Goal: Information Seeking & Learning: Find contact information

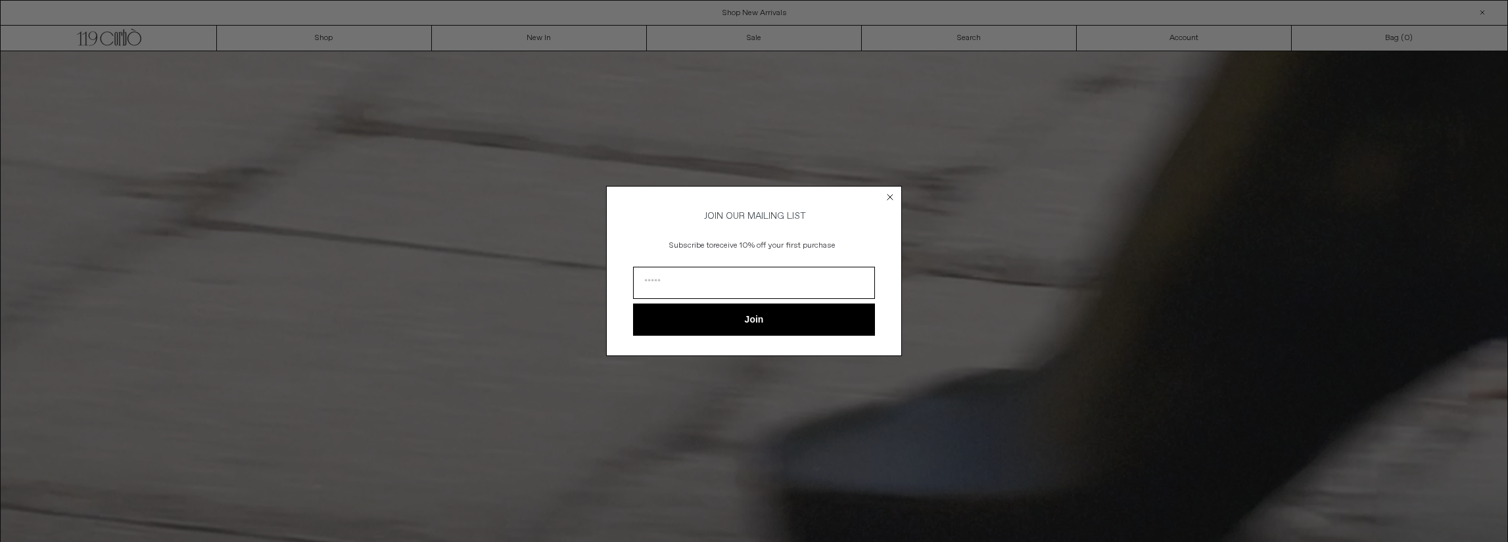
click at [885, 201] on icon "Close dialog" at bounding box center [890, 197] width 13 height 13
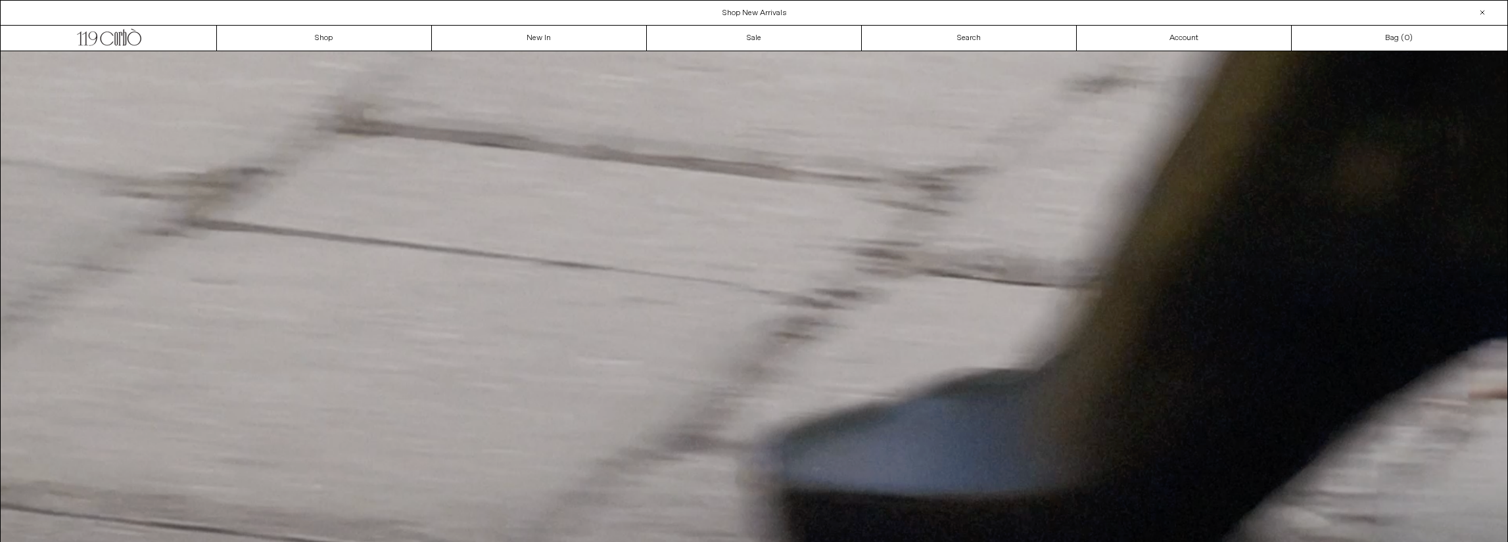
click at [888, 194] on div "Close dialog JOIN OUR MAILING LIST Subscribe to receive 10% off your first purc…" at bounding box center [754, 291] width 296 height 196
click at [134, 45] on icon at bounding box center [133, 39] width 14 height 14
click at [972, 39] on link "Search" at bounding box center [964, 38] width 214 height 25
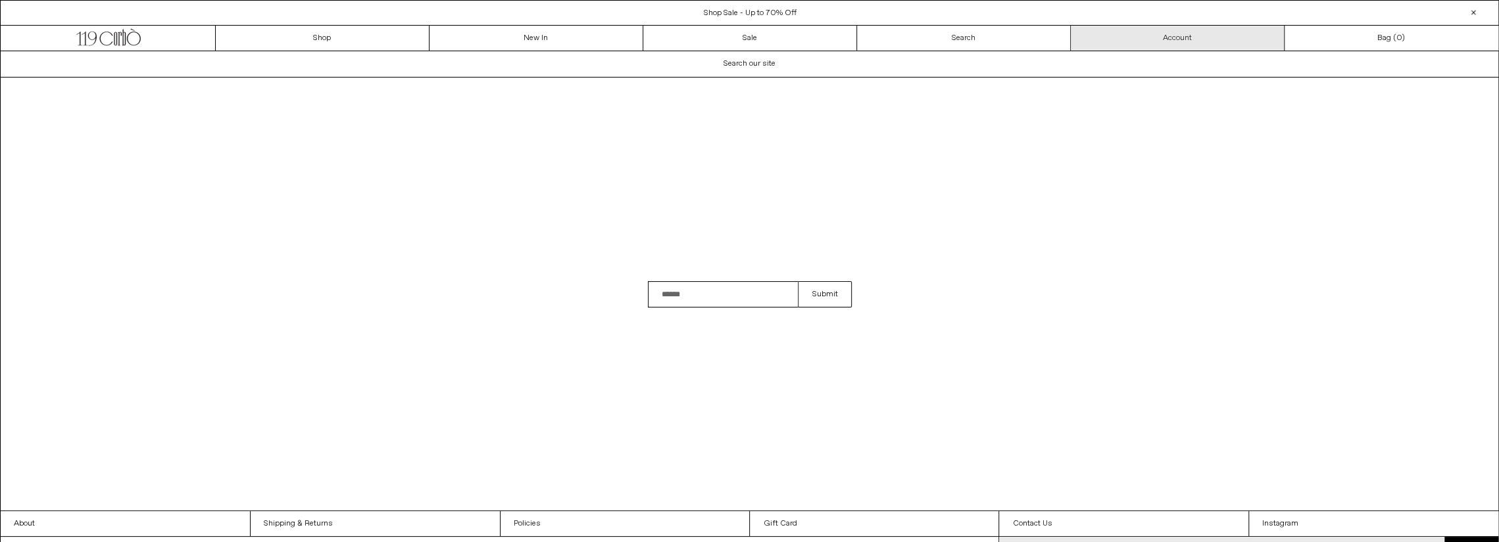
click at [1141, 41] on link "Account" at bounding box center [1177, 38] width 214 height 25
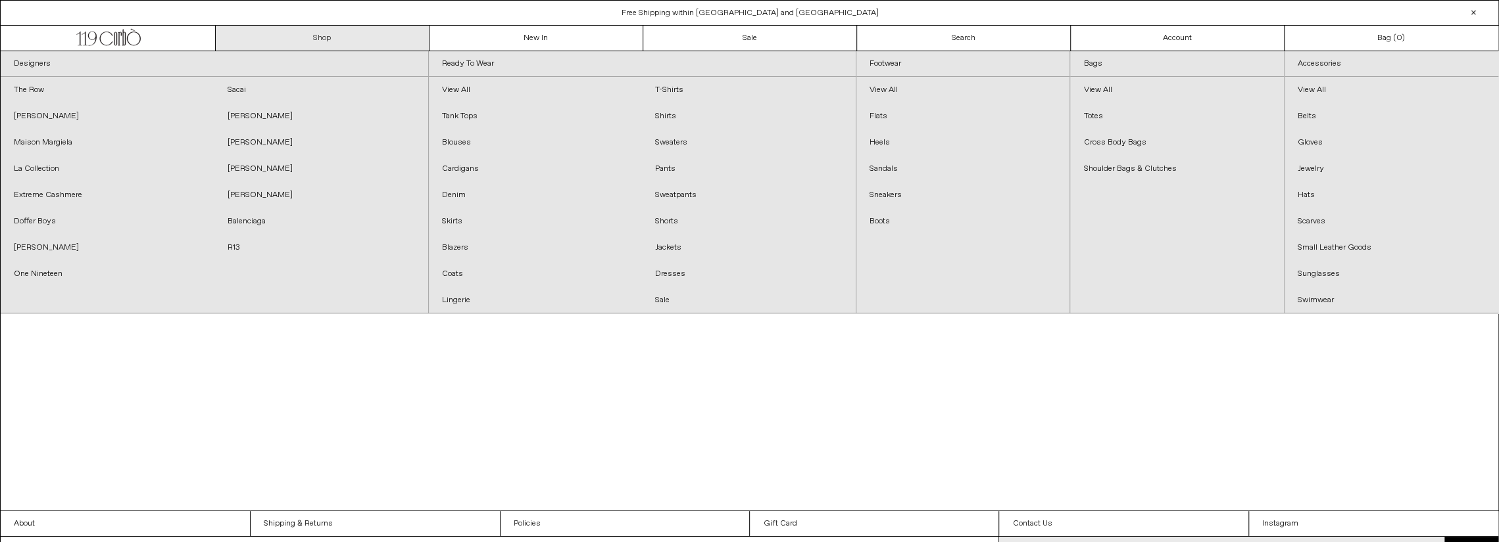
click at [299, 34] on link "Shop" at bounding box center [323, 38] width 214 height 25
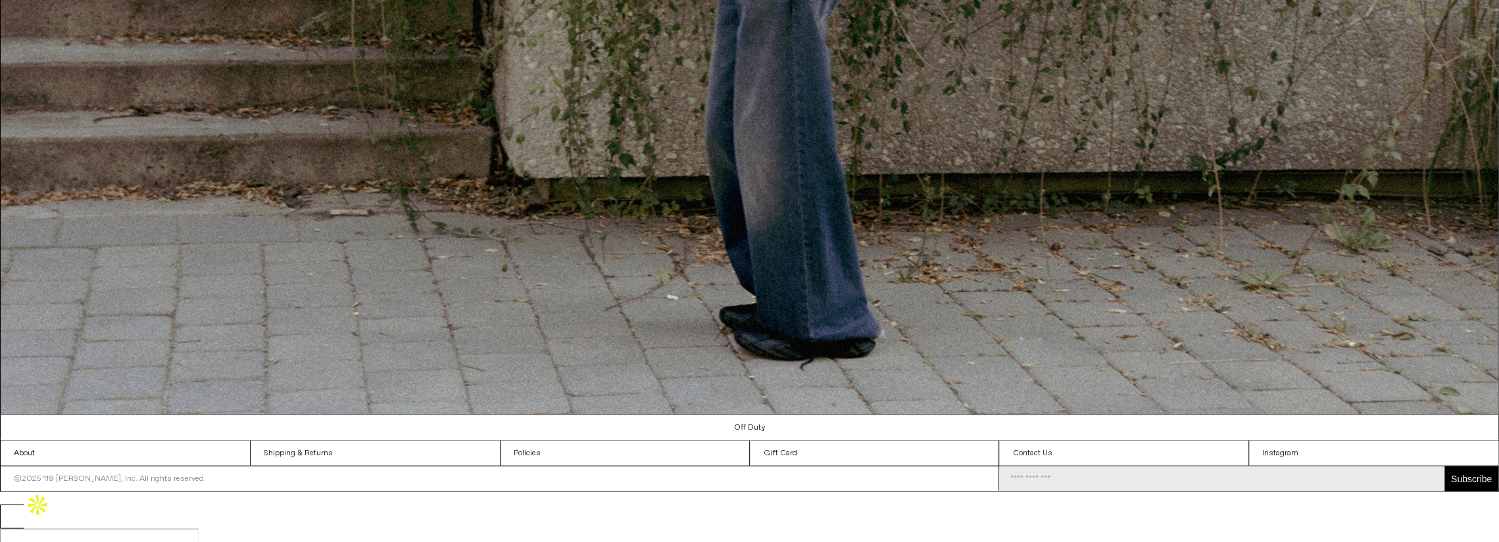
scroll to position [2348, 0]
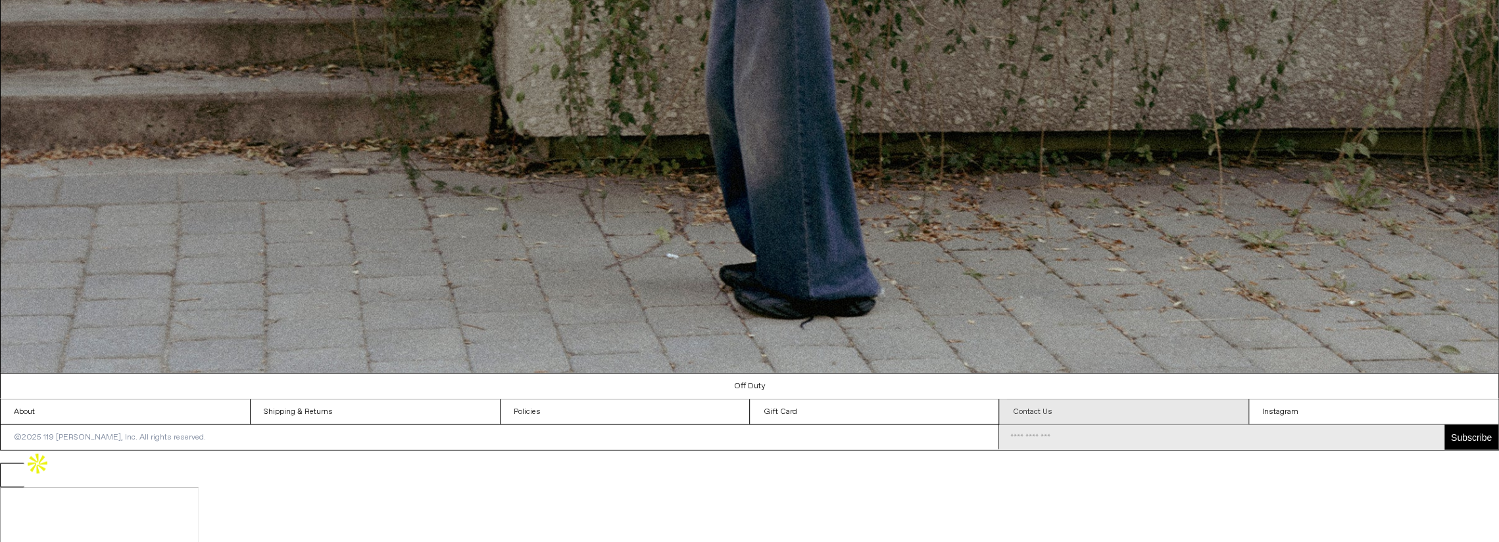
click at [1047, 425] on link "Contact Us" at bounding box center [1123, 412] width 249 height 25
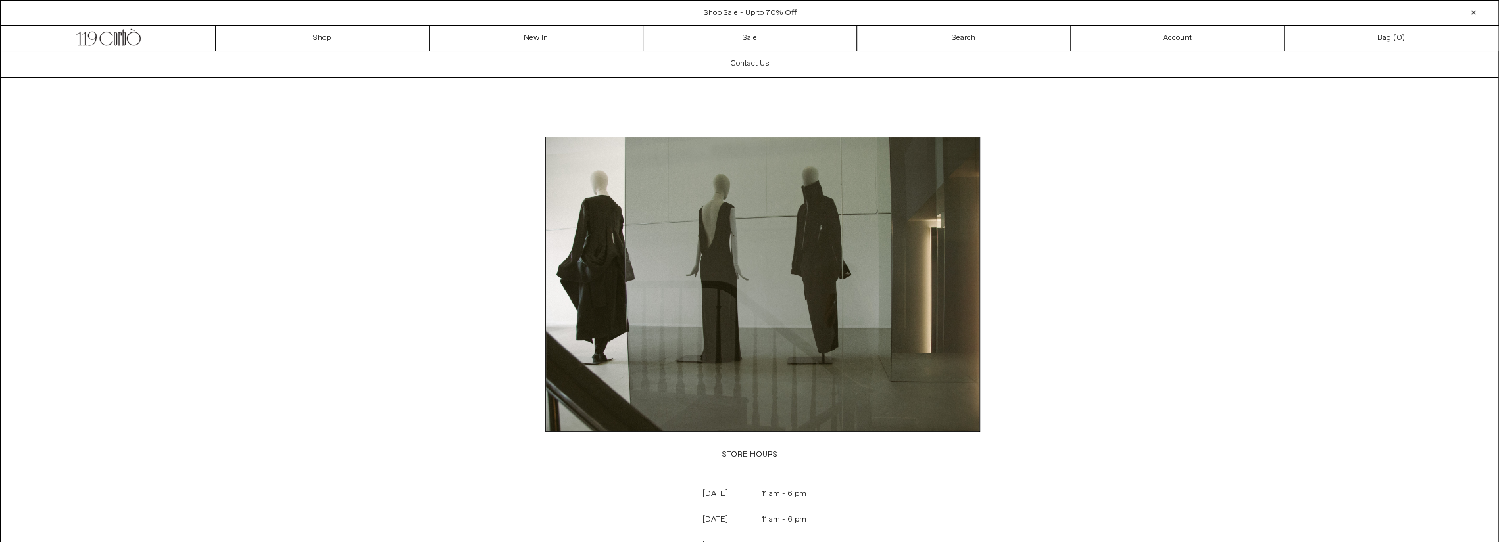
scroll to position [358, 0]
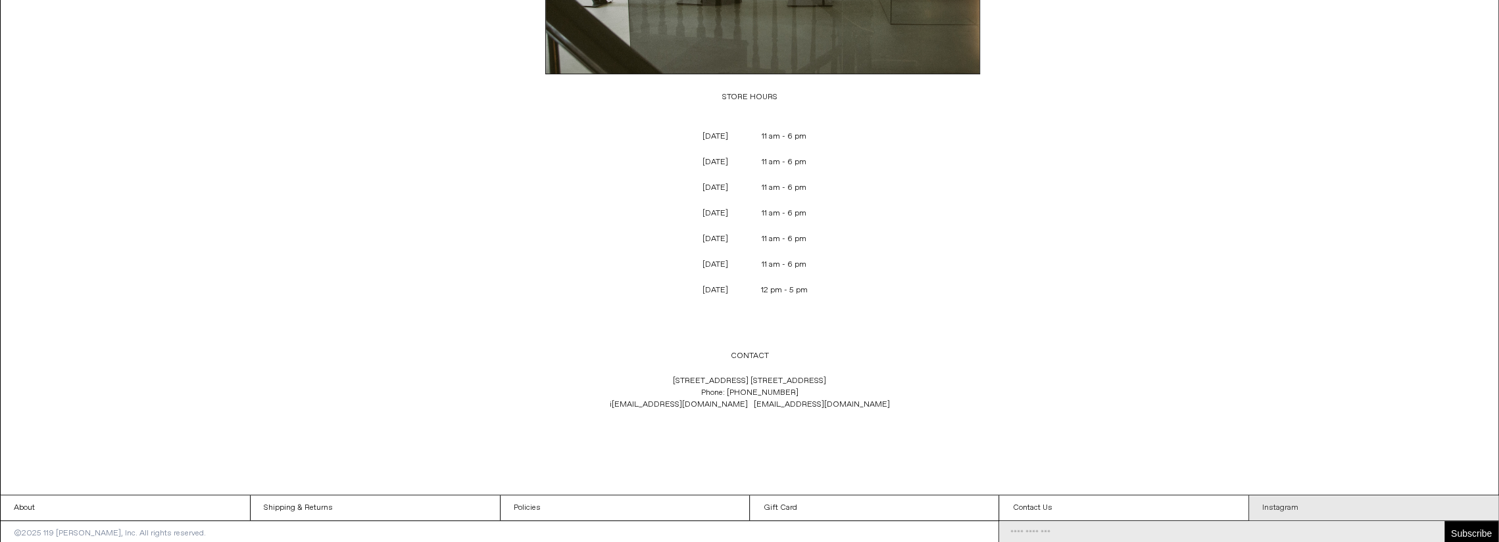
click at [1268, 502] on link "Instagram" at bounding box center [1373, 508] width 249 height 25
drag, startPoint x: 813, startPoint y: 387, endPoint x: 731, endPoint y: 385, distance: 82.2
click at [731, 385] on p "[STREET_ADDRESS] [GEOGRAPHIC_DATA] 1C4 Phone: [PHONE_NUMBER] i [EMAIL_ADDRESS][…" at bounding box center [749, 393] width 435 height 49
copy p "[PHONE_NUMBER]"
click at [760, 411] on p "[STREET_ADDRESS] [GEOGRAPHIC_DATA] 1C4 Phone: [PHONE_NUMBER] i [EMAIL_ADDRESS][…" at bounding box center [749, 393] width 435 height 49
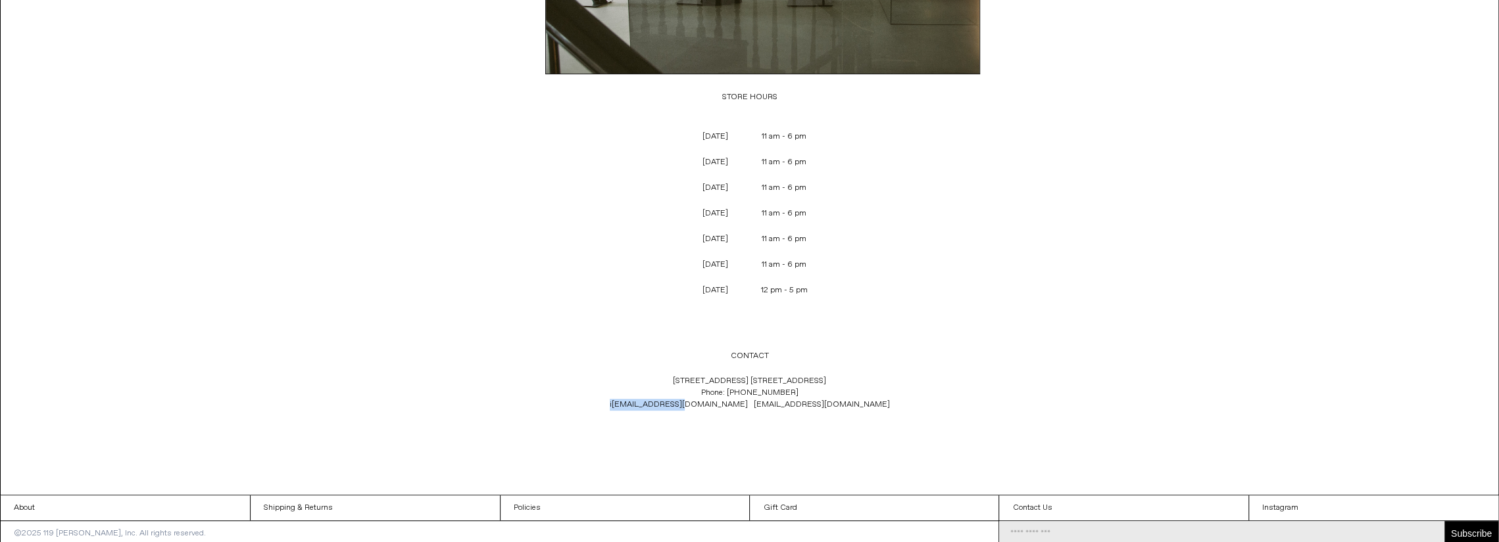
drag, startPoint x: 744, startPoint y: 400, endPoint x: 671, endPoint y: 398, distance: 73.7
click at [671, 398] on p "[STREET_ADDRESS] [GEOGRAPHIC_DATA] 1C4 Phone: [PHONE_NUMBER] i [EMAIL_ADDRESS][…" at bounding box center [749, 393] width 435 height 49
copy span "i [EMAIL_ADDRESS][DOMAIN_NAME]"
click at [759, 393] on p "119 Yorkville Ave. Toronto, Ontario M5R 1C4 Phone: +1 (416) 928 0954 i nfo@119c…" at bounding box center [749, 393] width 435 height 49
drag, startPoint x: 802, startPoint y: 389, endPoint x: 739, endPoint y: 393, distance: 63.2
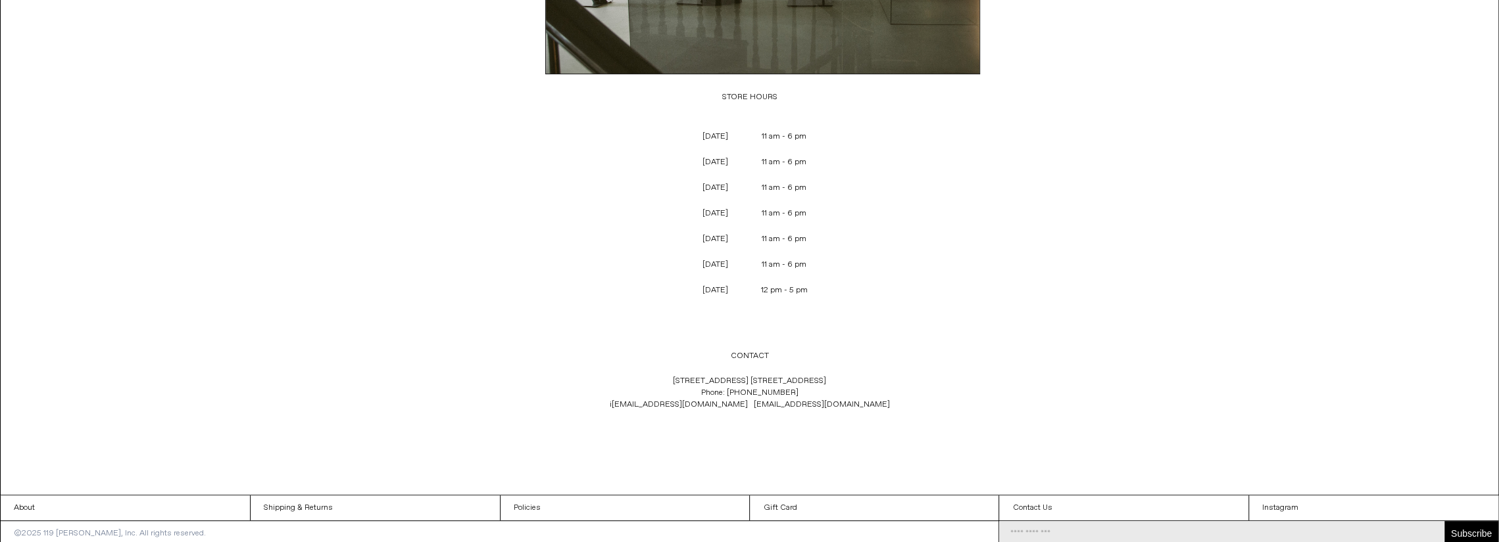
click at [739, 393] on p "119 Yorkville Ave. Toronto, Ontario M5R 1C4 Phone: +1 (416) 928 0954 i nfo@119c…" at bounding box center [749, 393] width 435 height 49
copy p "(416) 928 0954"
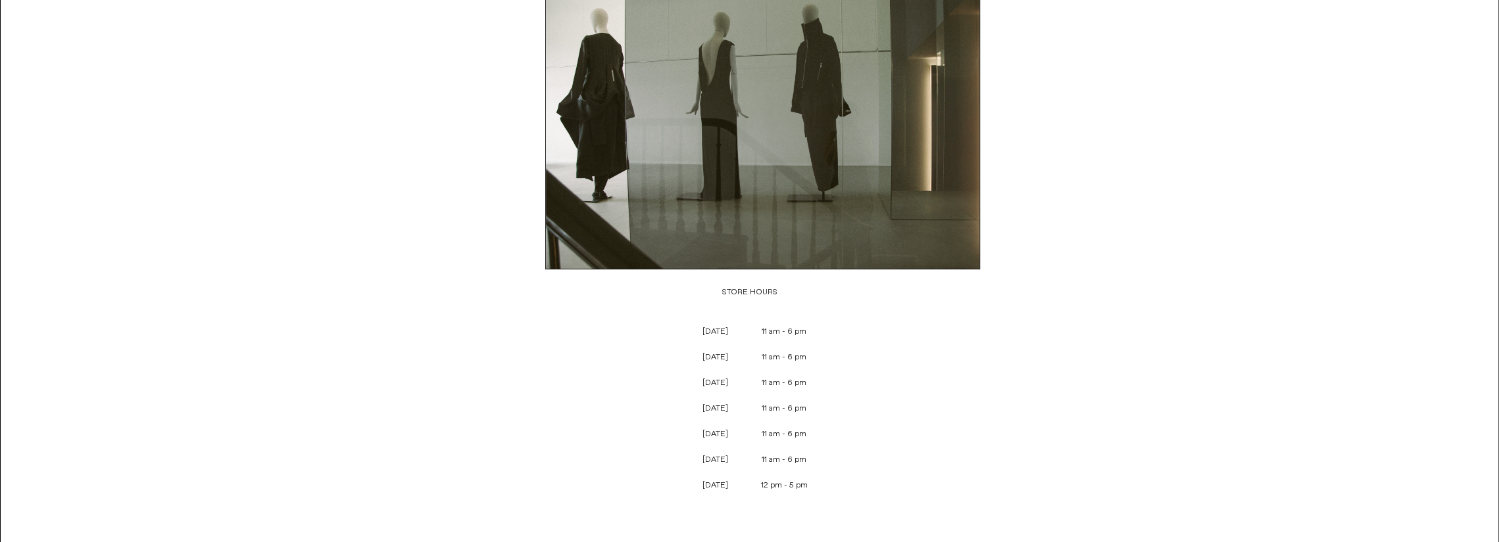
scroll to position [263, 0]
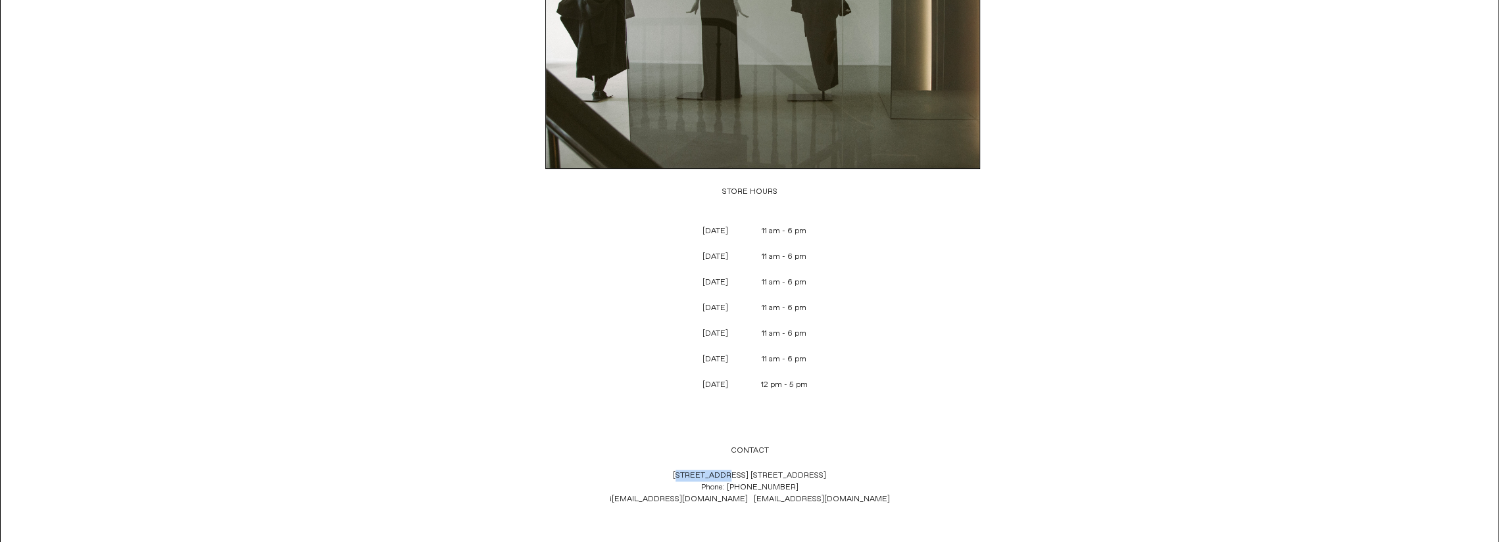
drag, startPoint x: 676, startPoint y: 471, endPoint x: 713, endPoint y: 475, distance: 37.1
click at [713, 475] on p "119 Yorkville Ave. Toronto, Ontario M5R 1C4 Phone: +1 (416) 928 0954 i nfo@119c…" at bounding box center [749, 488] width 435 height 49
click at [661, 476] on p "119 Yorkville Ave. Toronto, Ontario M5R 1C4 Phone: +1 (416) 928 0954 i nfo@119c…" at bounding box center [749, 488] width 435 height 49
drag, startPoint x: 668, startPoint y: 471, endPoint x: 789, endPoint y: 472, distance: 121.0
click at [789, 472] on p "119 Yorkville Ave. Toronto, Ontario M5R 1C4 Phone: +1 (416) 928 0954 i nfo@119c…" at bounding box center [749, 488] width 435 height 49
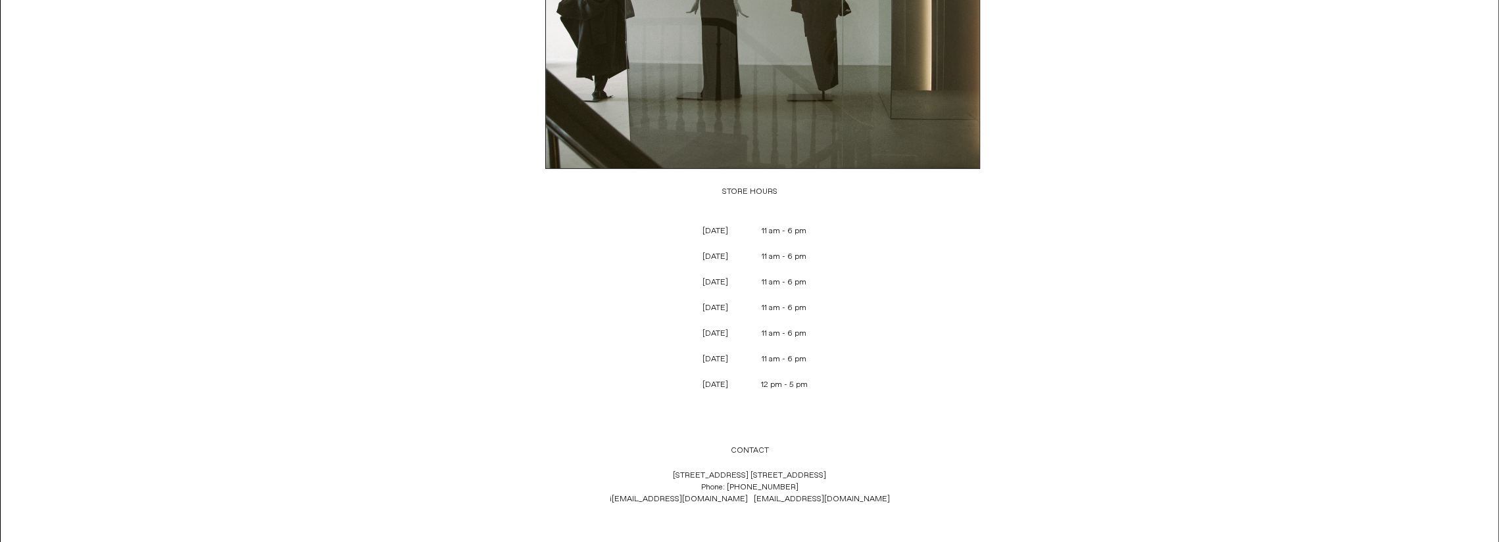
copy p "119 Yorkville Ave. Toronto, Ontario"
